Goal: Task Accomplishment & Management: Manage account settings

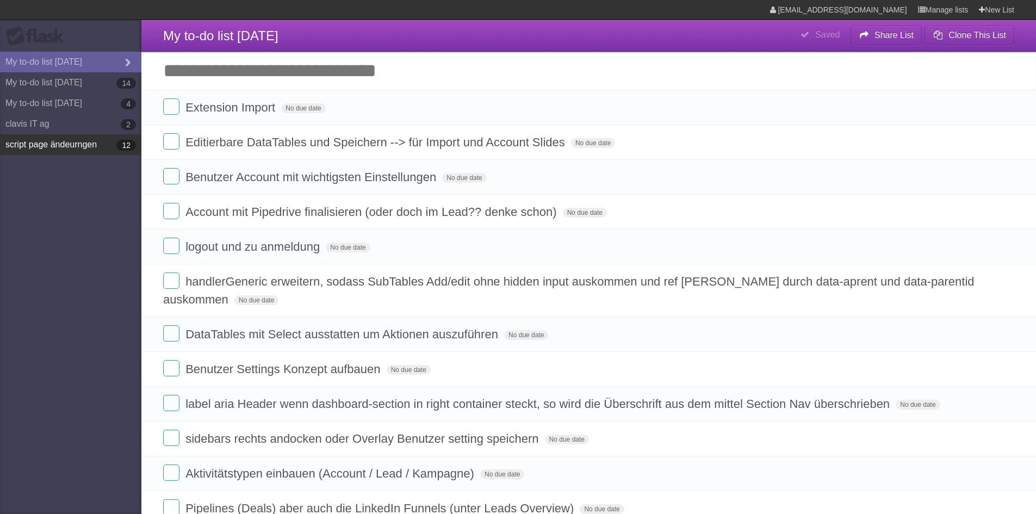
click at [46, 153] on link "script page ändeurngen 12" at bounding box center [70, 144] width 141 height 21
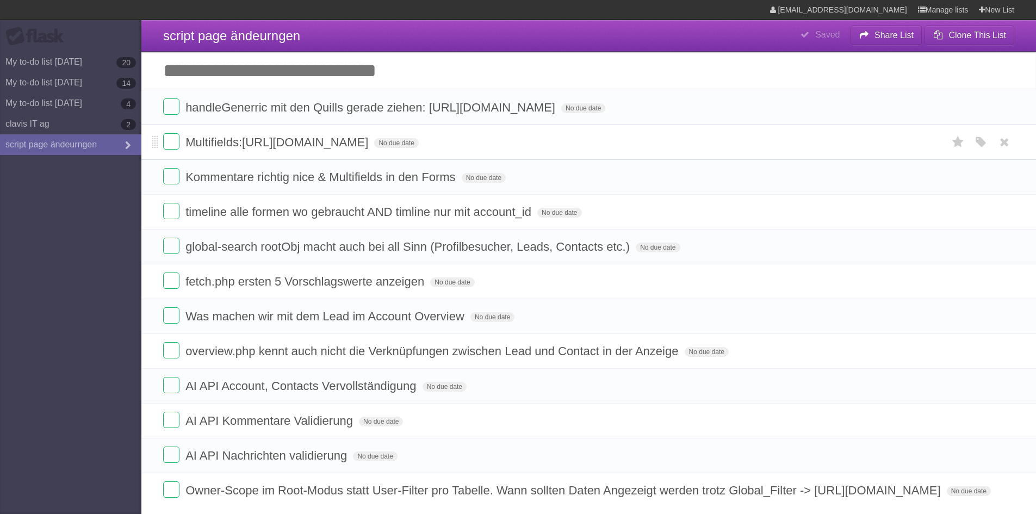
click at [184, 151] on form "Multifields:[URL][DOMAIN_NAME] No due date White Red Blue Green Purple Orange" at bounding box center [588, 142] width 851 height 18
click at [171, 150] on label at bounding box center [171, 141] width 16 height 16
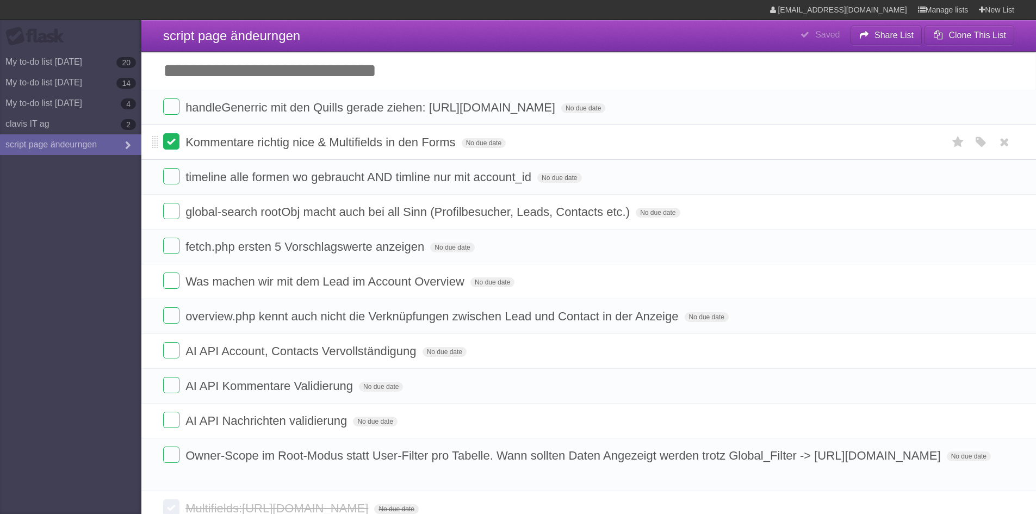
click at [170, 150] on label at bounding box center [171, 141] width 16 height 16
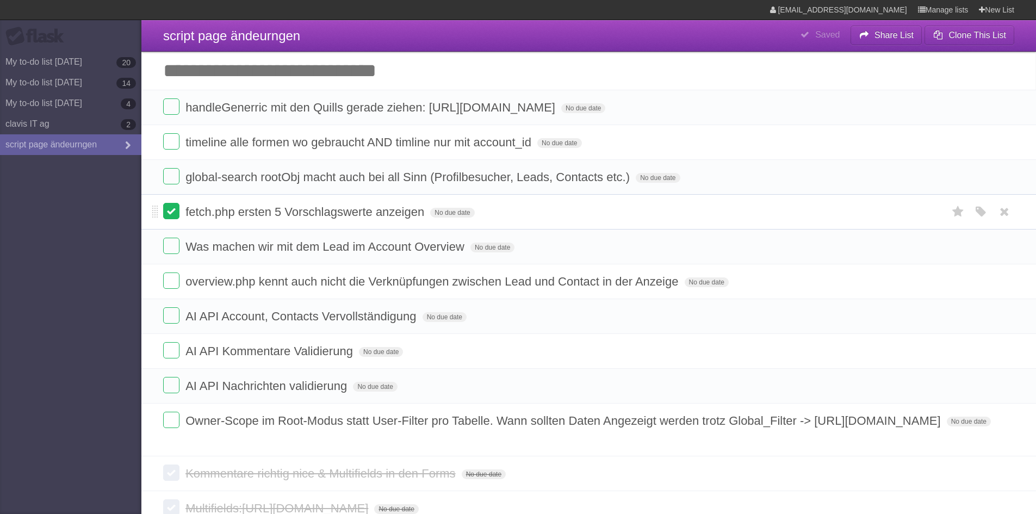
click at [174, 219] on label at bounding box center [171, 211] width 16 height 16
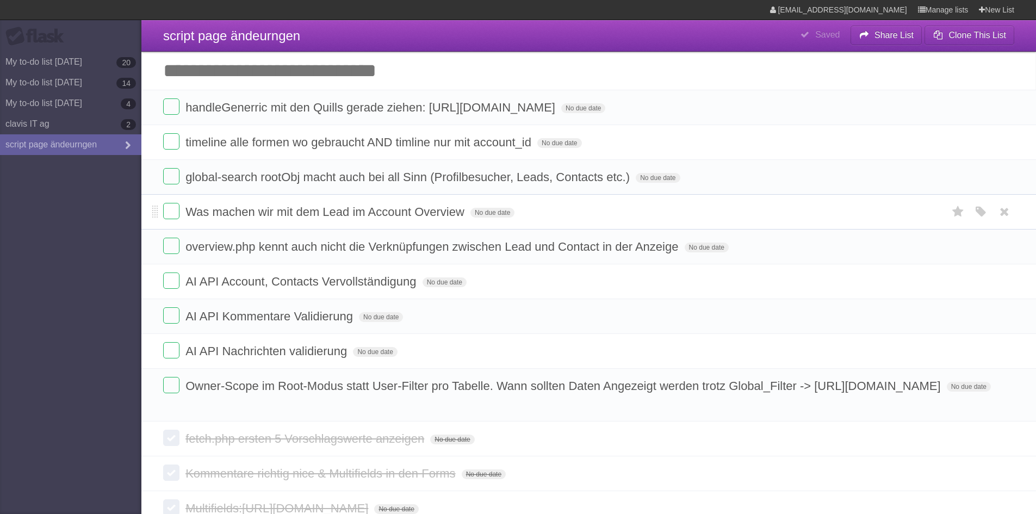
click at [329, 219] on span "Was machen wir mit dem Lead im Account Overview" at bounding box center [326, 212] width 282 height 14
click at [329, 220] on input "**********" at bounding box center [326, 213] width 282 height 14
click at [589, 221] on form "Was machen wir mit dem Lead im Account Overview No due date White Red Blue Gree…" at bounding box center [588, 212] width 851 height 18
click at [169, 219] on label at bounding box center [171, 211] width 16 height 16
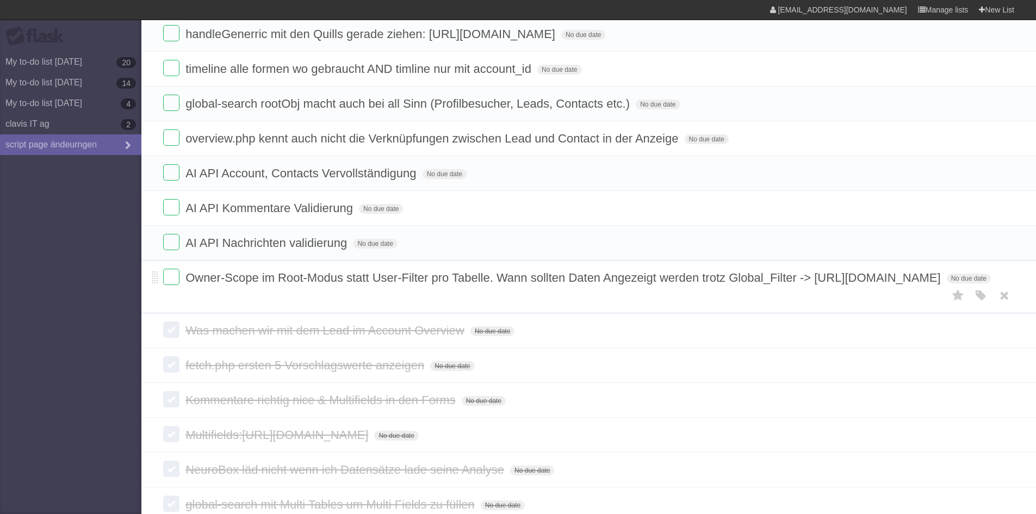
scroll to position [109, 0]
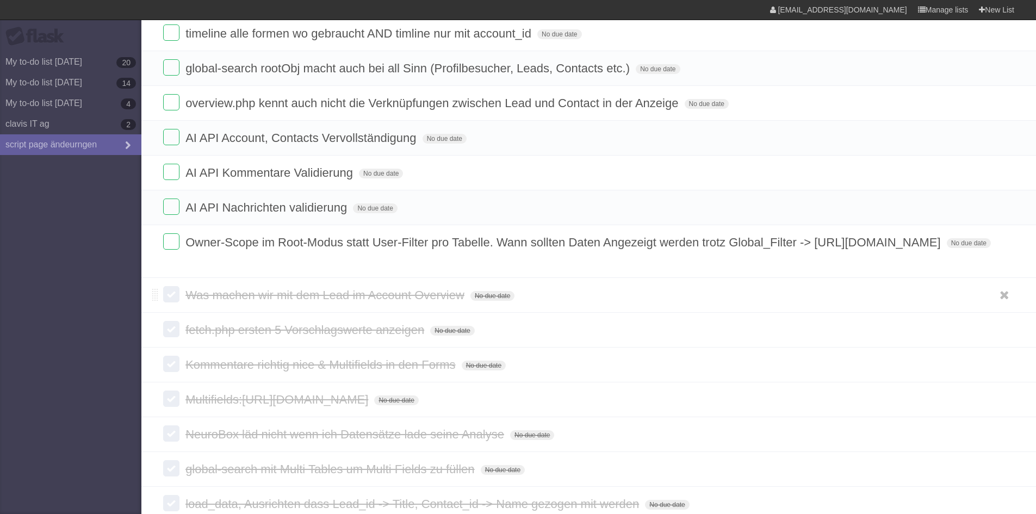
click at [165, 302] on label at bounding box center [171, 294] width 16 height 16
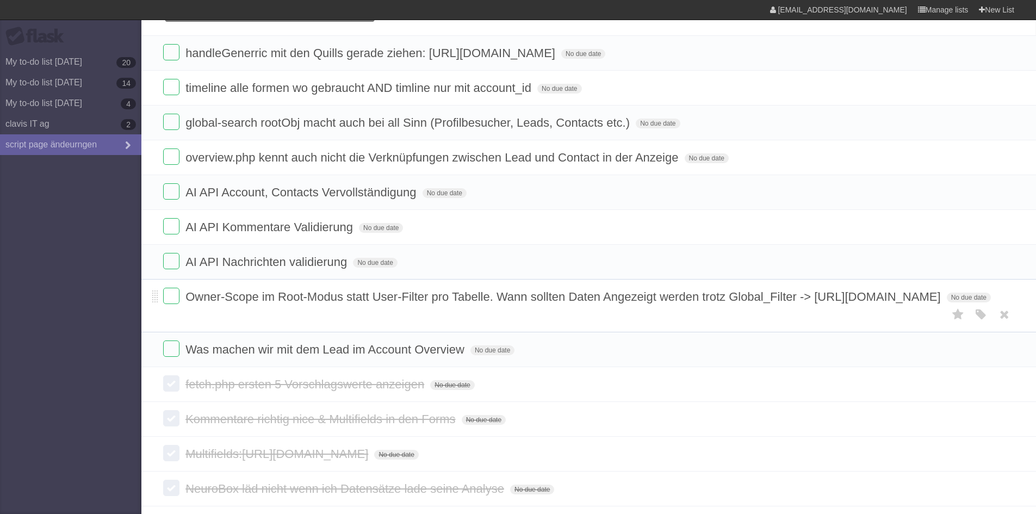
scroll to position [0, 0]
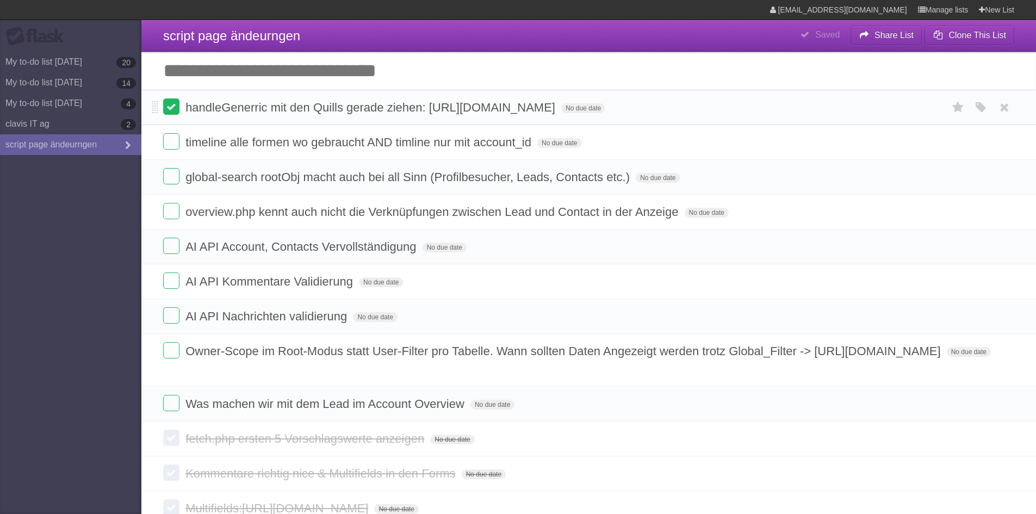
click at [167, 106] on label at bounding box center [171, 106] width 16 height 16
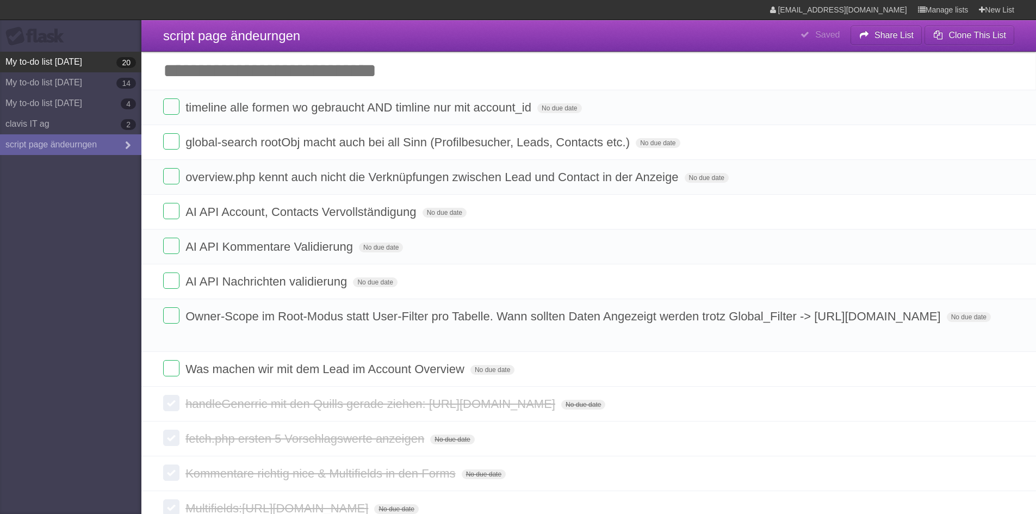
click at [69, 67] on link "My to-do list [DATE] 20" at bounding box center [70, 62] width 141 height 21
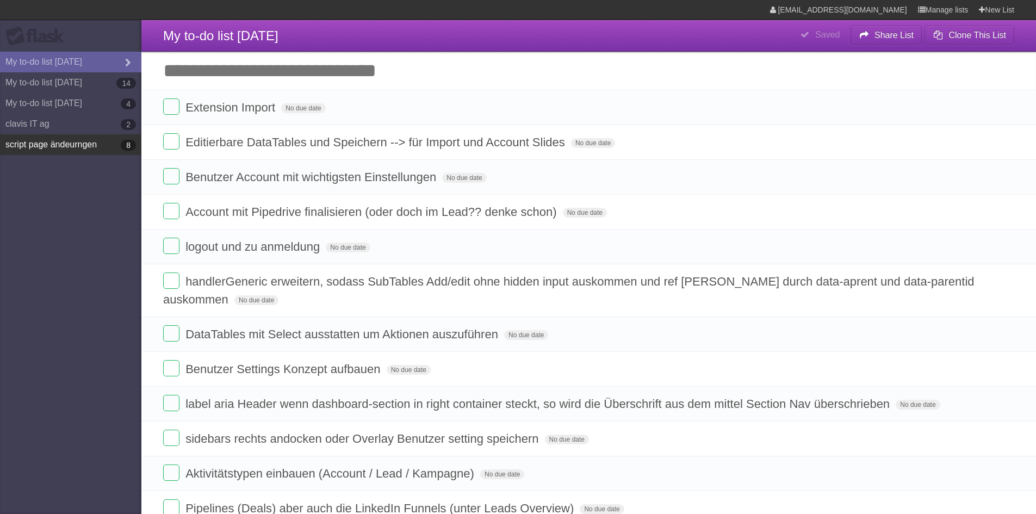
click at [41, 140] on link "script page ändeurngen 8" at bounding box center [70, 144] width 141 height 21
